Goal: Transaction & Acquisition: Download file/media

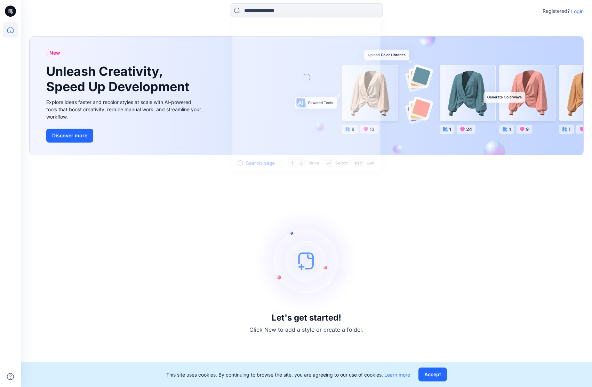
click at [240, 7] on input at bounding box center [306, 10] width 153 height 14
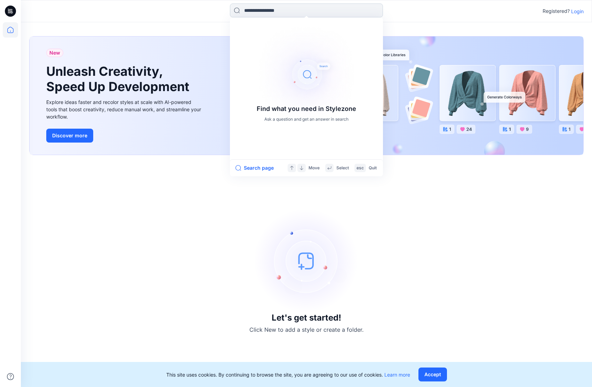
paste input "******"
type input "******"
click at [460, 218] on div "Let's get started! Click New to add a style or create a folder." at bounding box center [306, 270] width 554 height 215
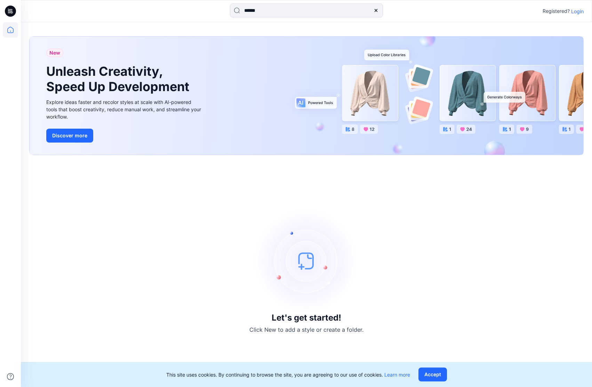
click at [460, 218] on div "Let's get started! Click New to add a style or create a folder." at bounding box center [306, 270] width 554 height 215
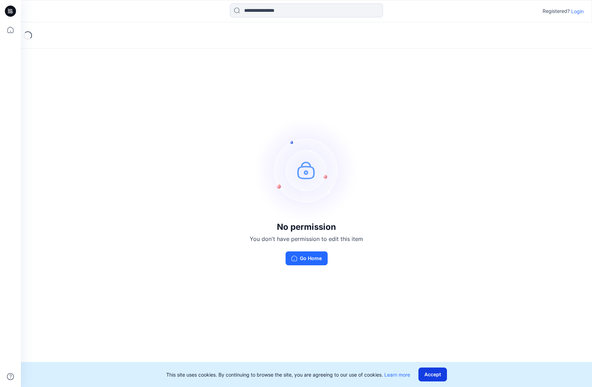
click at [436, 373] on button "Accept" at bounding box center [432, 375] width 29 height 14
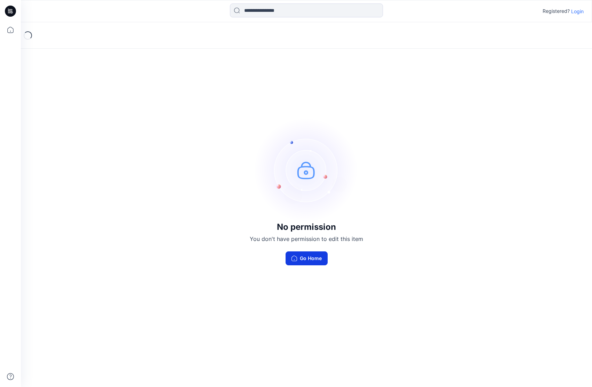
click at [314, 260] on button "Go Home" at bounding box center [306, 258] width 42 height 14
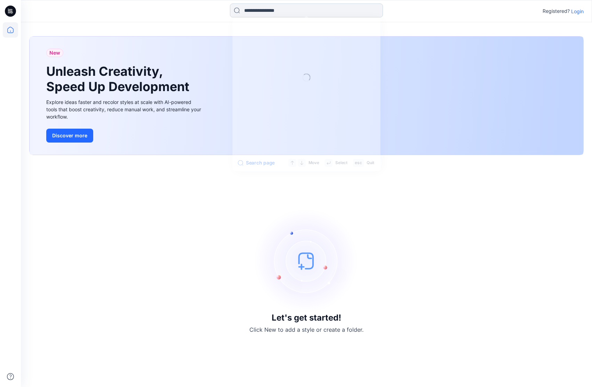
click at [259, 13] on input at bounding box center [306, 10] width 153 height 14
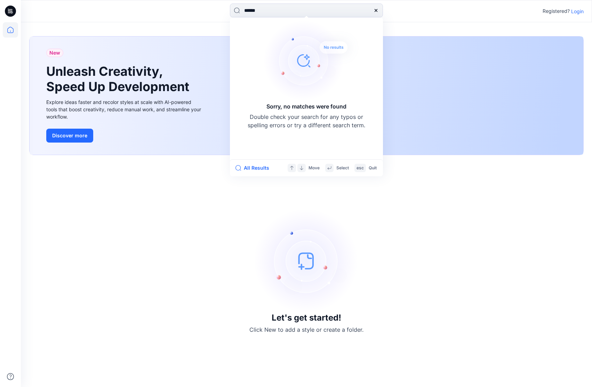
type input "******"
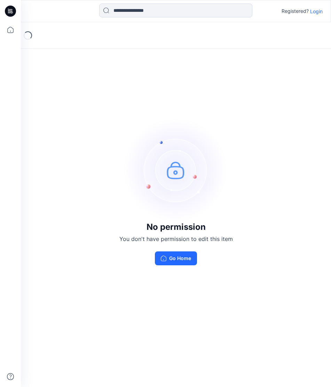
click at [315, 11] on p "Login" at bounding box center [316, 11] width 13 height 7
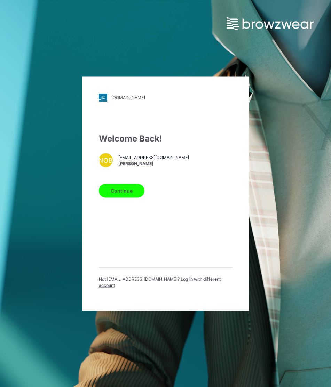
click at [130, 192] on button "Continue" at bounding box center [122, 191] width 46 height 14
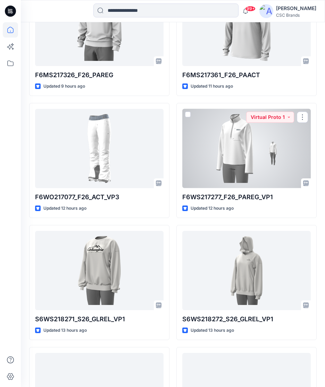
scroll to position [385, 0]
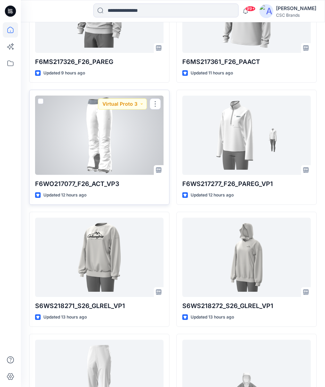
click at [111, 144] on div at bounding box center [99, 135] width 129 height 79
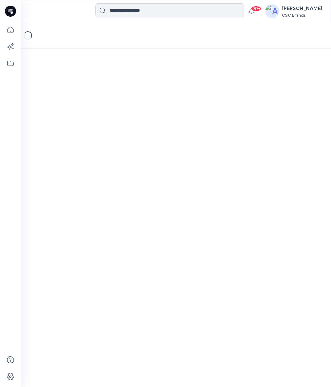
click at [111, 144] on div "Loading..." at bounding box center [176, 204] width 310 height 365
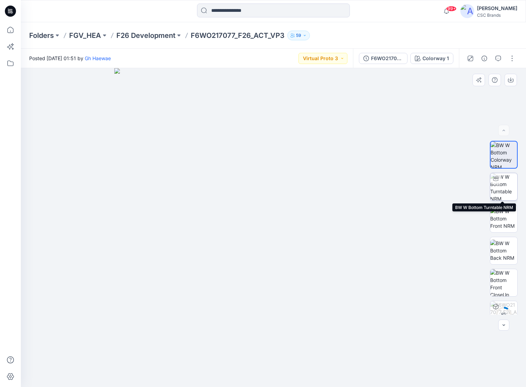
click at [330, 183] on img at bounding box center [504, 186] width 27 height 27
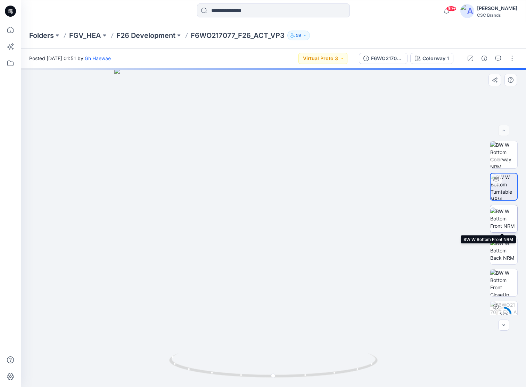
click at [330, 217] on img at bounding box center [504, 219] width 27 height 22
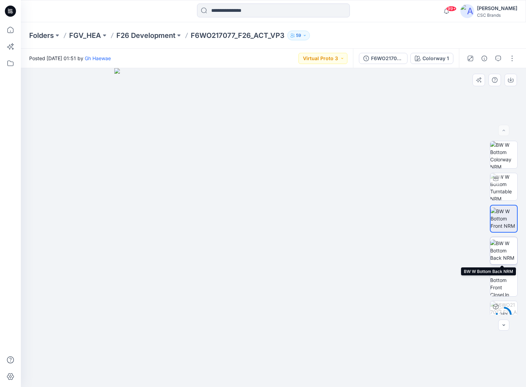
click at [330, 248] on img at bounding box center [504, 251] width 27 height 22
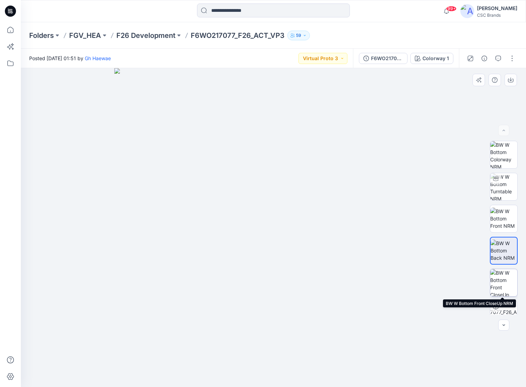
click at [330, 280] on img at bounding box center [504, 282] width 27 height 27
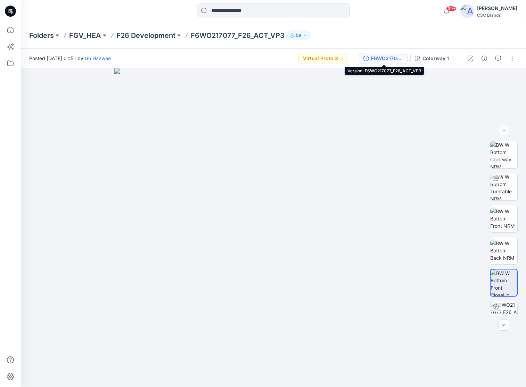
click at [330, 59] on div "F6WO217077_F26_ACT_VP3" at bounding box center [387, 59] width 32 height 8
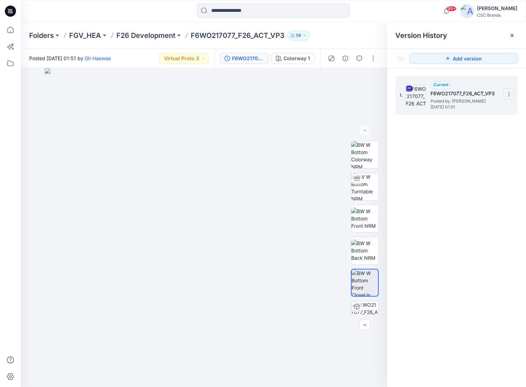
click at [330, 91] on icon at bounding box center [510, 94] width 6 height 6
click at [330, 106] on span "Download Source BW File" at bounding box center [474, 108] width 58 height 8
click at [330, 94] on icon at bounding box center [510, 94] width 6 height 6
click at [330, 107] on span "Download Source BW File" at bounding box center [474, 108] width 58 height 8
click at [180, 1] on div "99+ Notifications Mohammad Shahansha Ansari shared F6MS217360_F26_PAREG_VP1 in …" at bounding box center [274, 11] width 506 height 22
